Goal: Task Accomplishment & Management: Complete application form

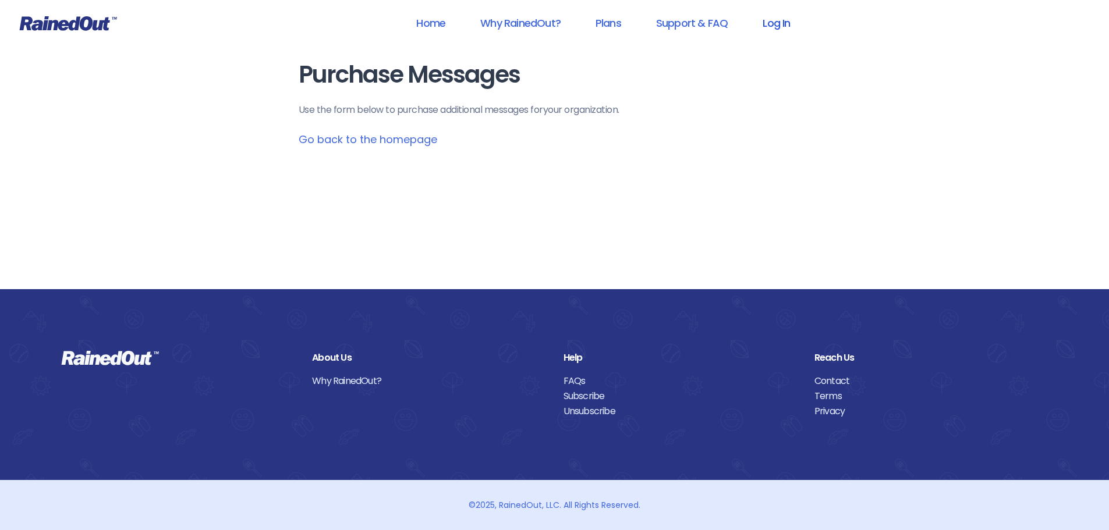
click at [789, 19] on link "Log In" at bounding box center [777, 23] width 58 height 26
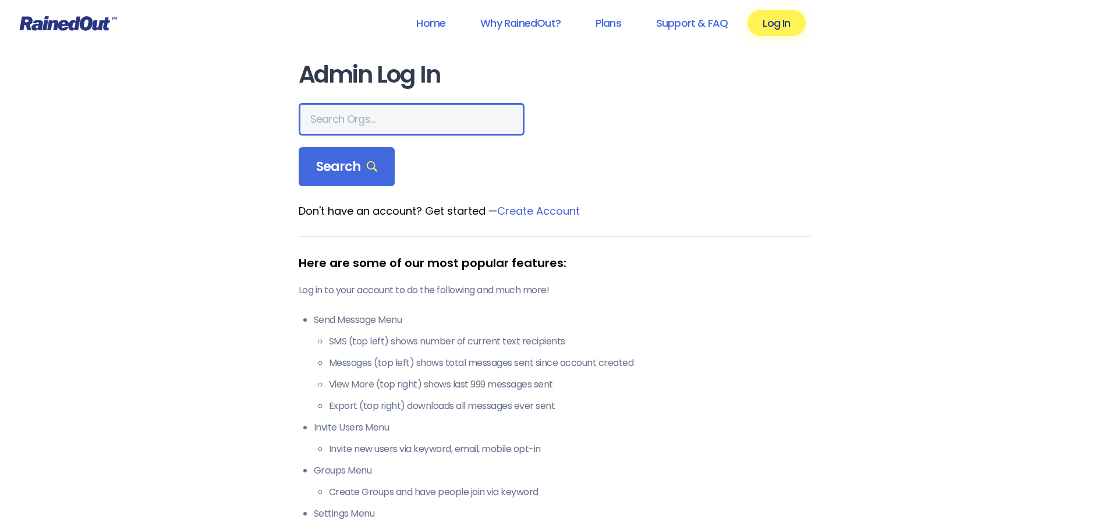
click at [406, 130] on input "text" at bounding box center [412, 119] width 226 height 33
type input "[PERSON_NAME] Brands"
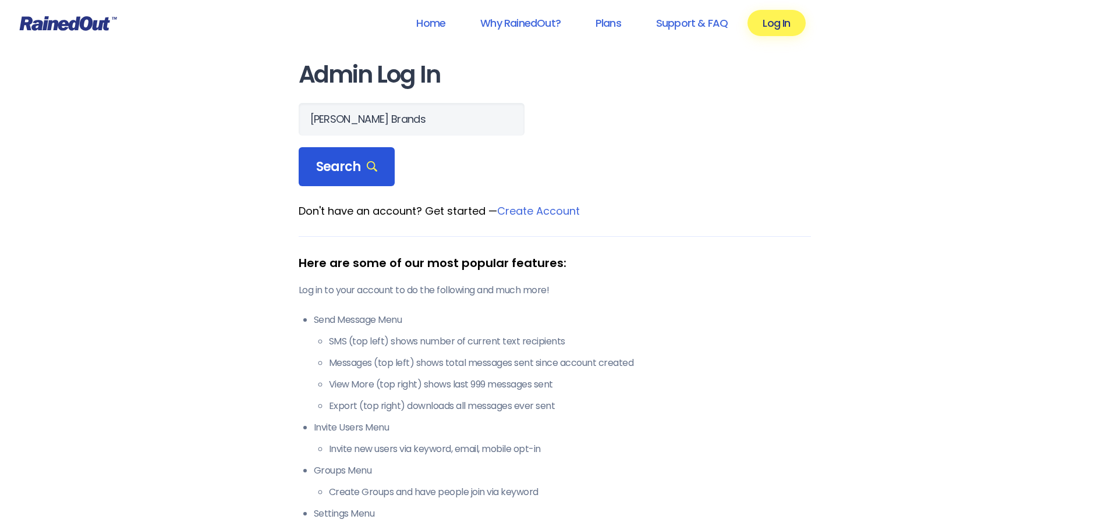
click at [365, 173] on span "Search" at bounding box center [347, 167] width 62 height 16
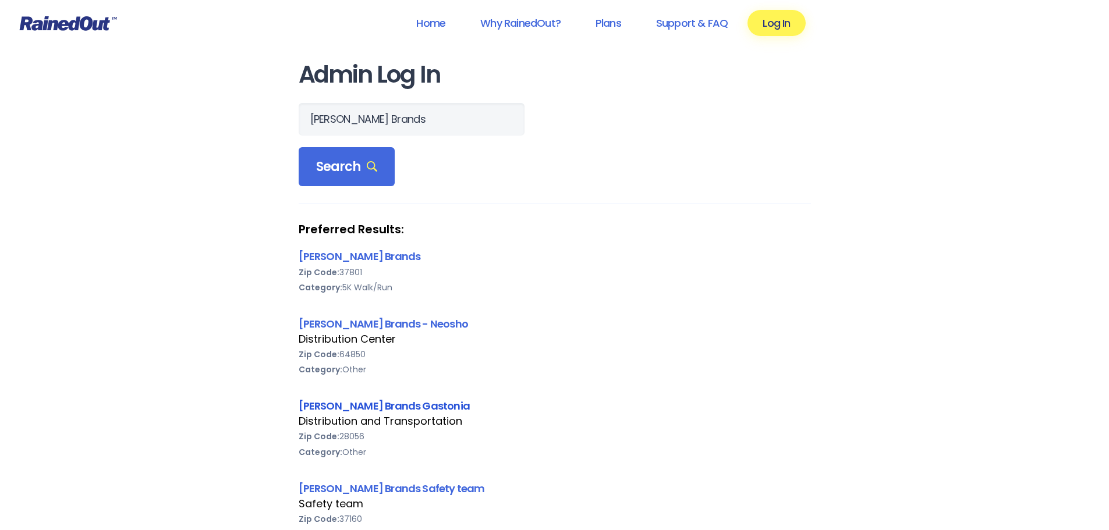
click at [337, 409] on link "[PERSON_NAME] Brands Gastonia" at bounding box center [385, 406] width 172 height 15
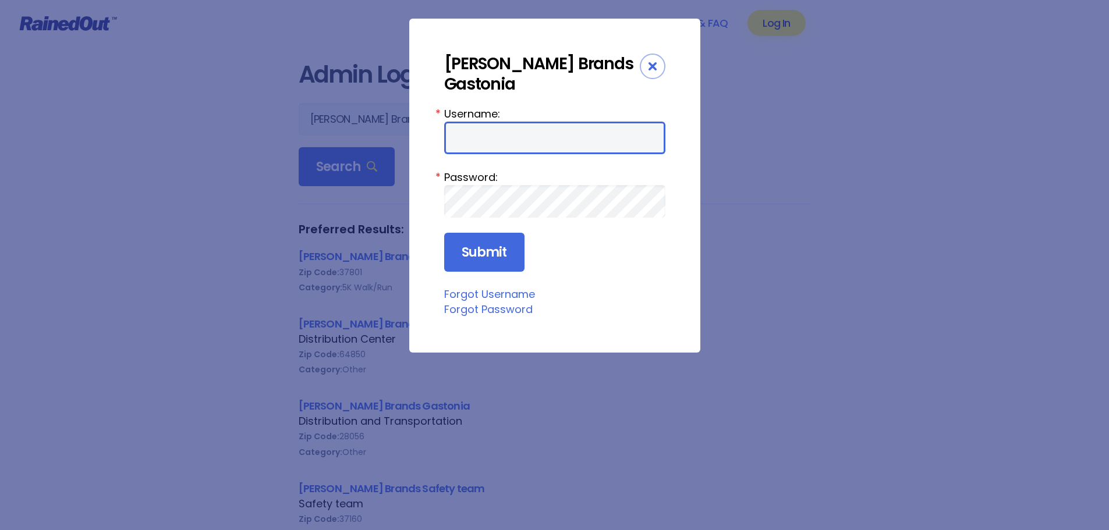
click at [490, 125] on input "Username:" at bounding box center [554, 138] width 221 height 33
type input "[EMAIL_ADDRESS][DOMAIN_NAME]"
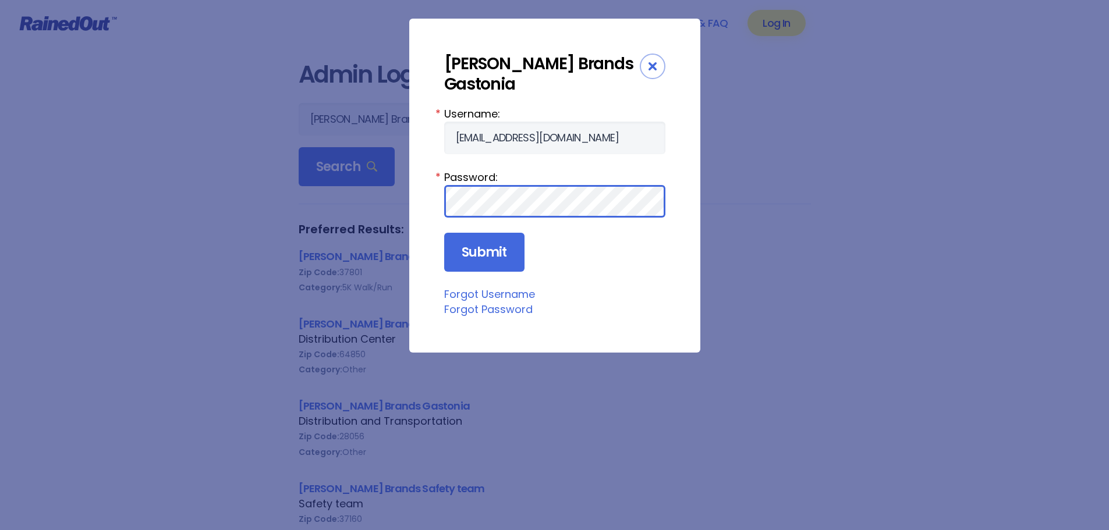
click at [444, 233] on input "Submit" at bounding box center [484, 253] width 80 height 40
